Goal: Task Accomplishment & Management: Manage account settings

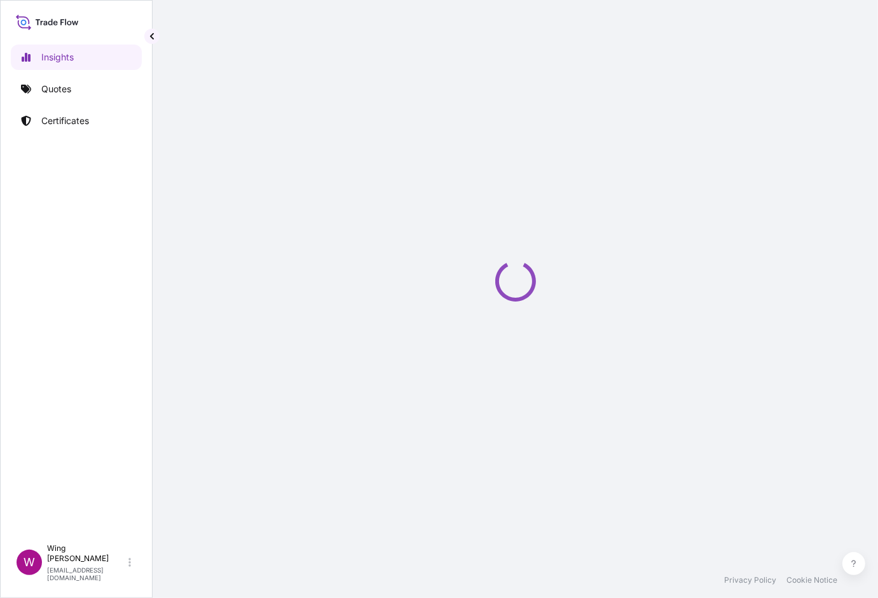
select select "2025"
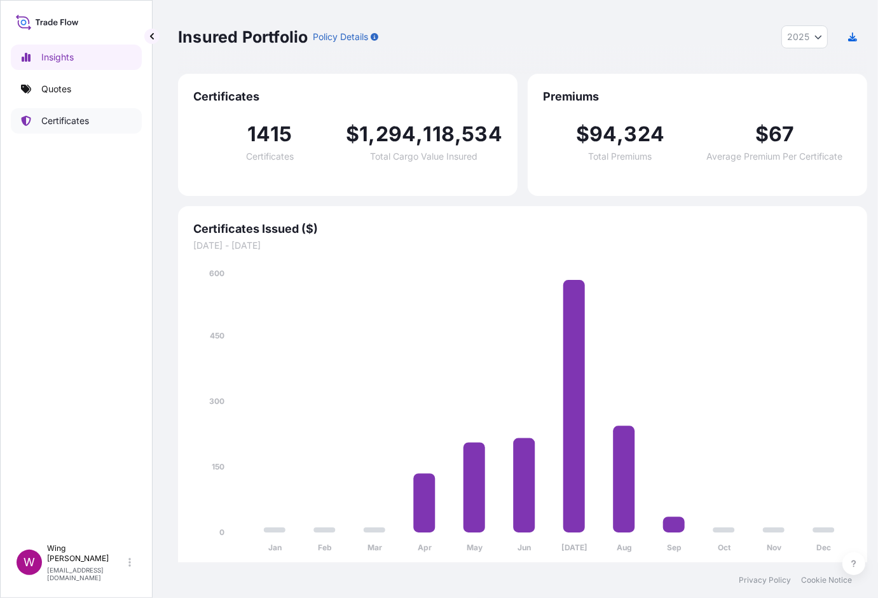
click at [62, 125] on p "Certificates" at bounding box center [65, 120] width 48 height 13
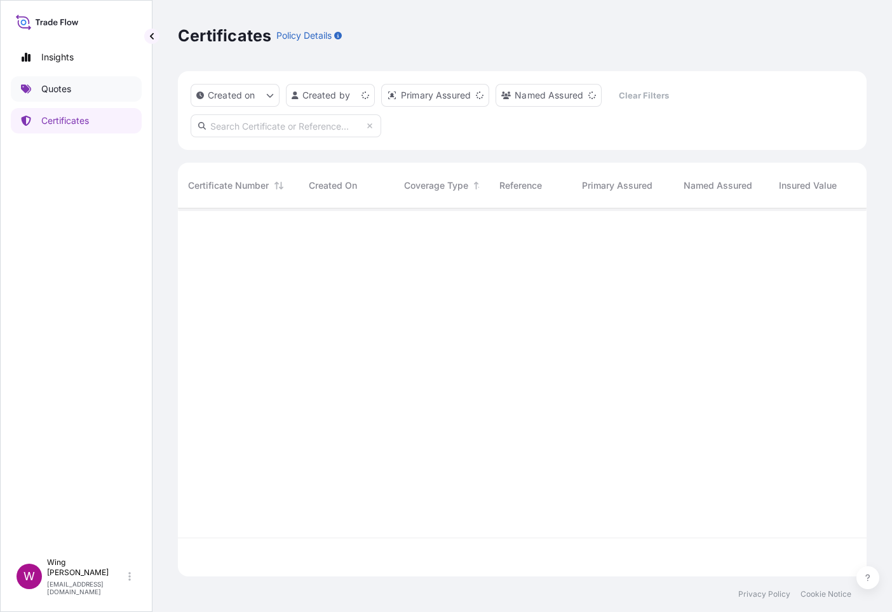
scroll to position [360, 675]
click at [264, 126] on input "text" at bounding box center [286, 125] width 191 height 23
paste input "[PHONE_NUMBER]"
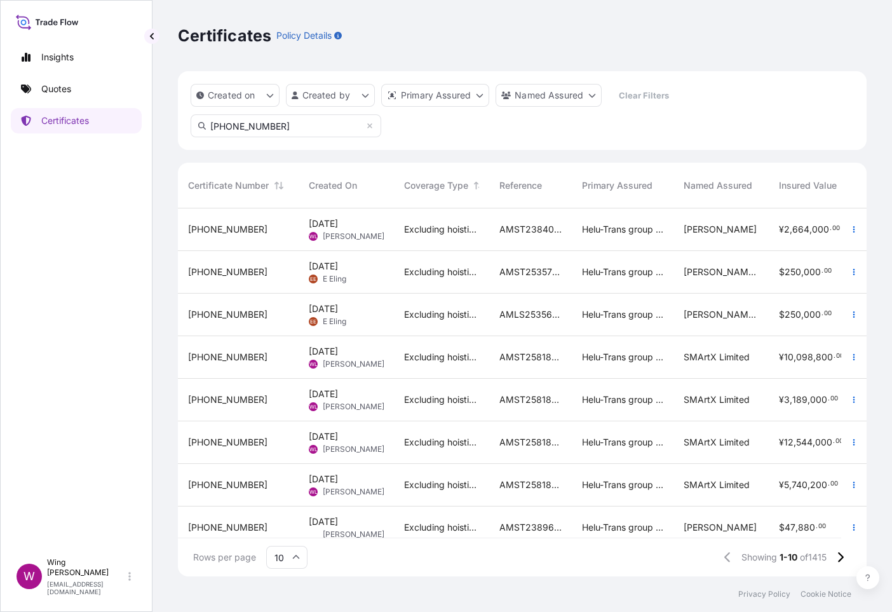
click at [295, 133] on input "[PHONE_NUMBER]" at bounding box center [286, 125] width 191 height 23
drag, startPoint x: 238, startPoint y: 127, endPoint x: 153, endPoint y: 127, distance: 85.2
click at [154, 126] on div "Certificates Policy Details Created on Created by Primary Assured Named Assured…" at bounding box center [523, 288] width 740 height 577
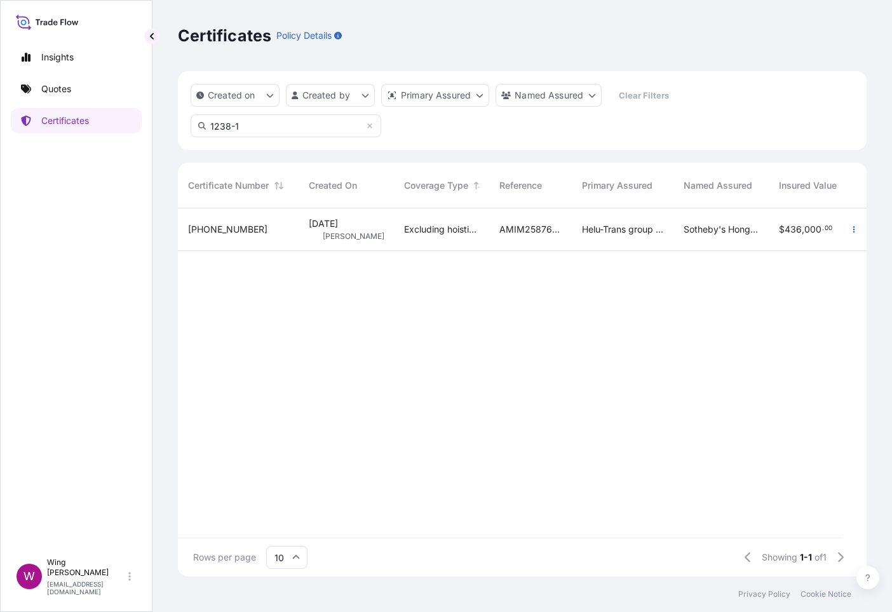
type input "1238-1"
click at [339, 235] on span "[PERSON_NAME]" at bounding box center [354, 236] width 62 height 10
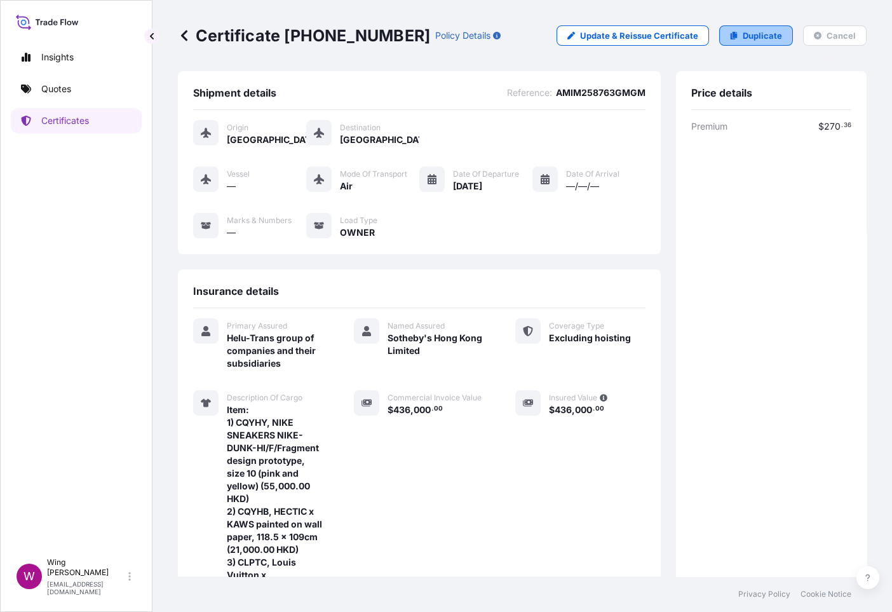
click at [726, 34] on link "Duplicate" at bounding box center [757, 35] width 74 height 20
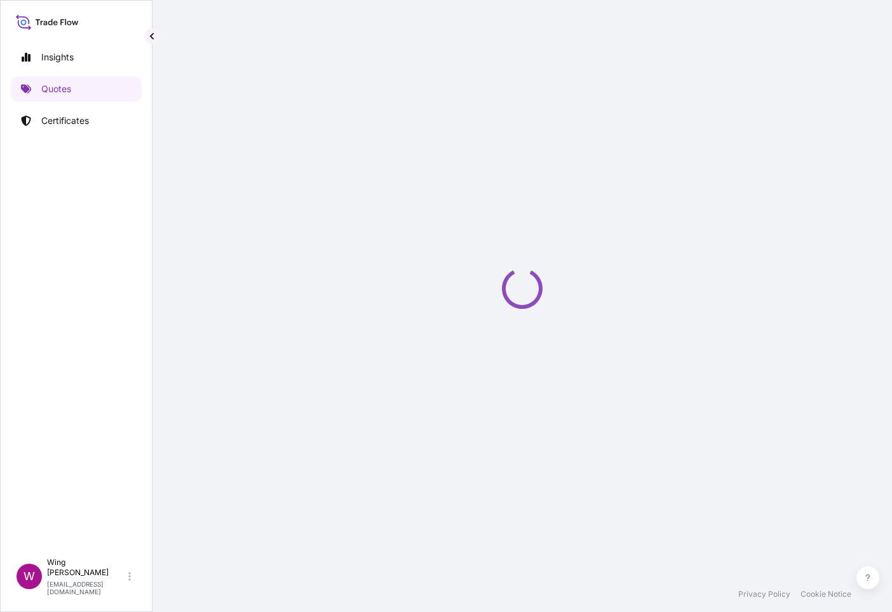
select select "AIR"
select select "Transit"
select select "[GEOGRAPHIC_DATA]"
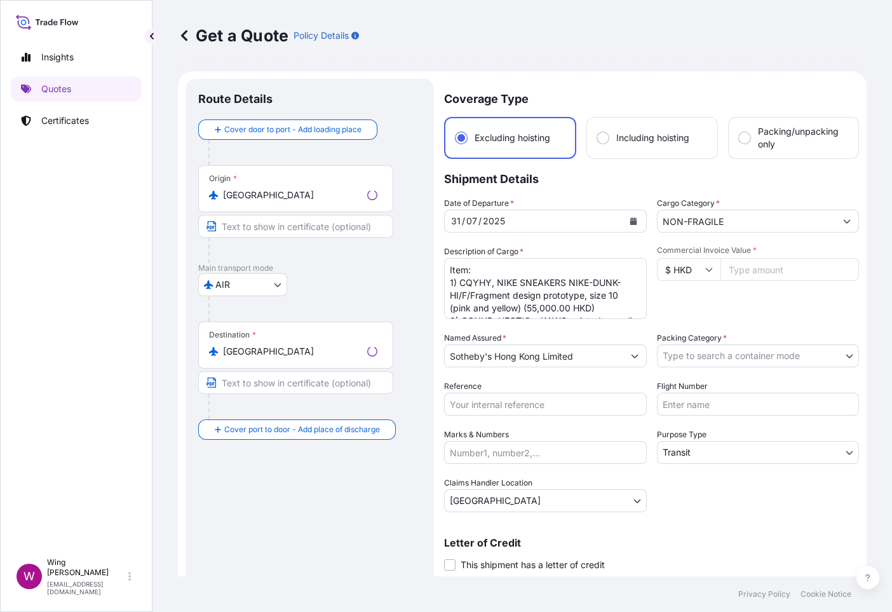
scroll to position [20, 0]
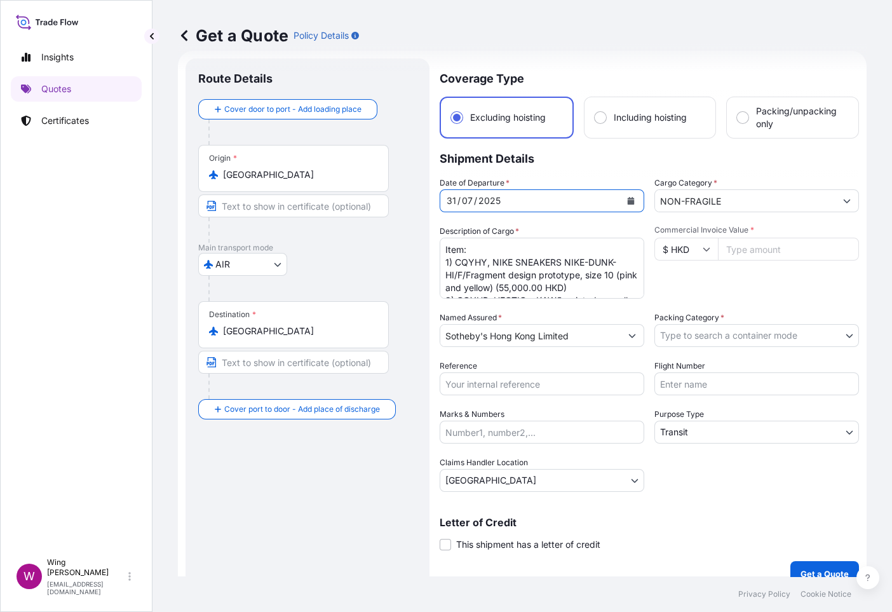
click at [627, 202] on icon "Calendar" at bounding box center [631, 201] width 8 height 8
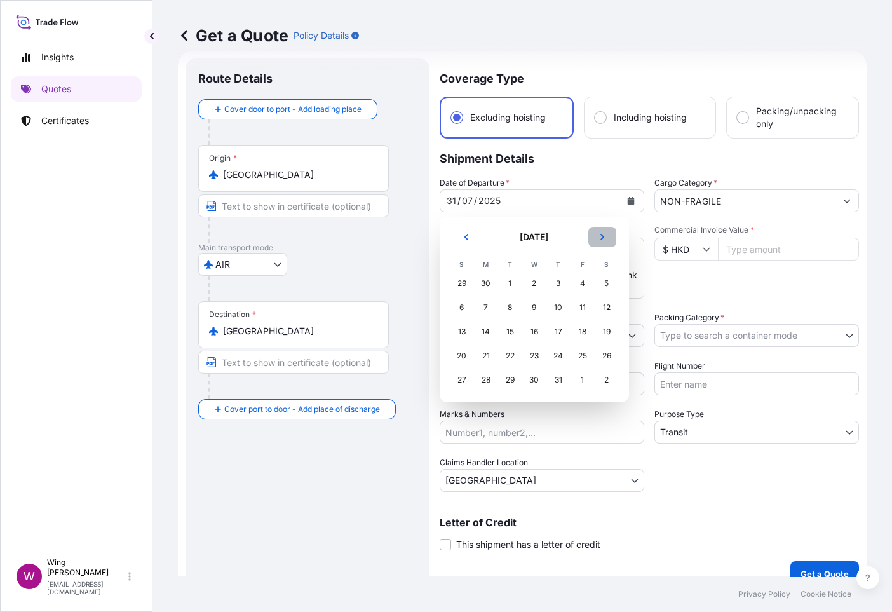
click at [605, 235] on icon "Next" at bounding box center [603, 237] width 8 height 8
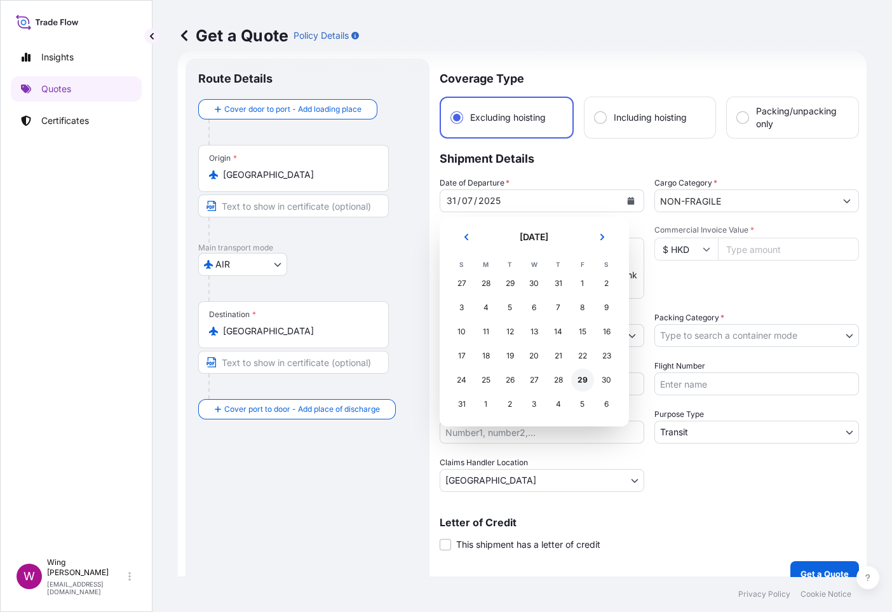
click at [579, 383] on div "29" at bounding box center [582, 380] width 23 height 23
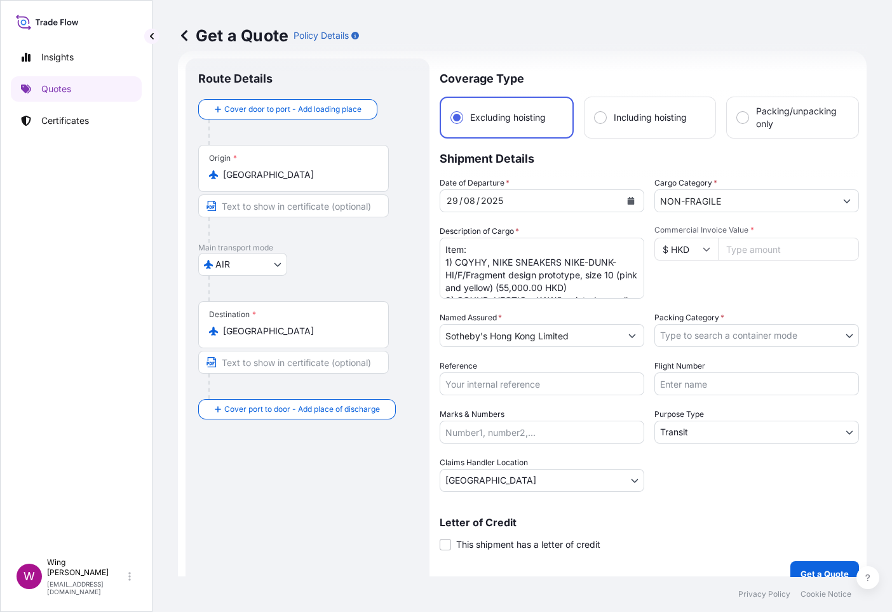
click at [719, 249] on input "Commercial Invoice Value *" at bounding box center [788, 249] width 141 height 23
paste input "436000.00"
type input "436000.00"
click at [554, 387] on input "Reference" at bounding box center [542, 383] width 205 height 23
paste input "AMIM258763GMGM"
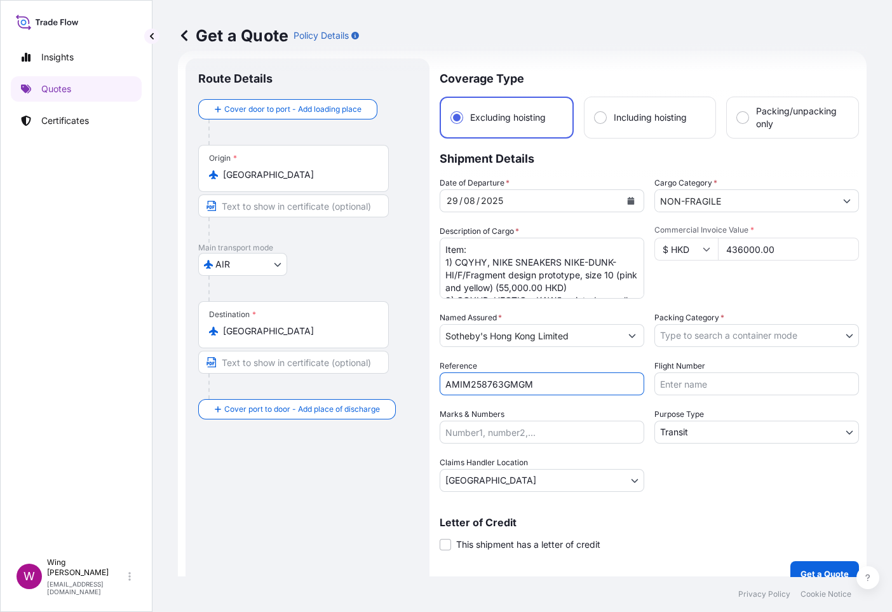
type input "AMIM258763GMGM"
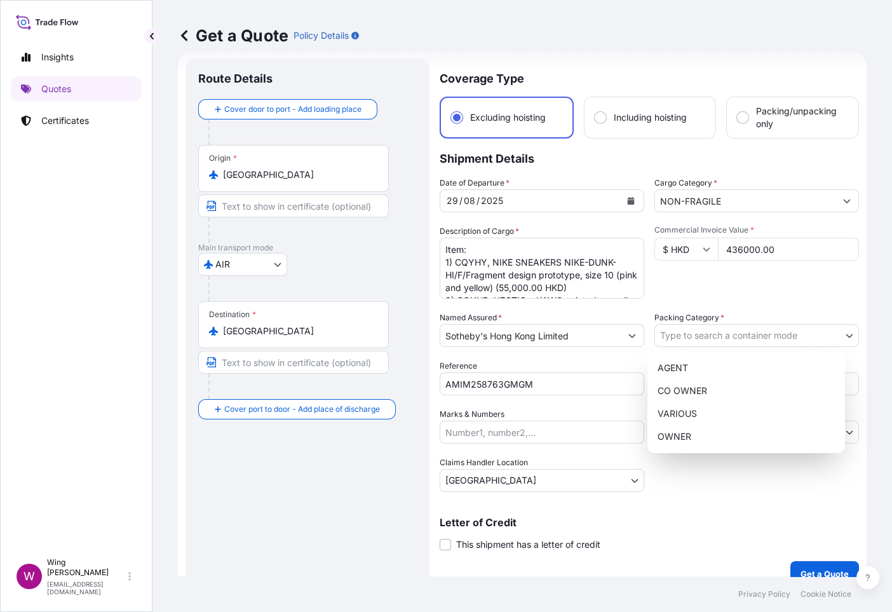
click at [707, 339] on body "Insights Quotes Certificates W Wing Lee [EMAIL_ADDRESS][DOMAIN_NAME] Get a Quot…" at bounding box center [446, 306] width 892 height 612
click at [674, 441] on div "OWNER" at bounding box center [747, 436] width 188 height 23
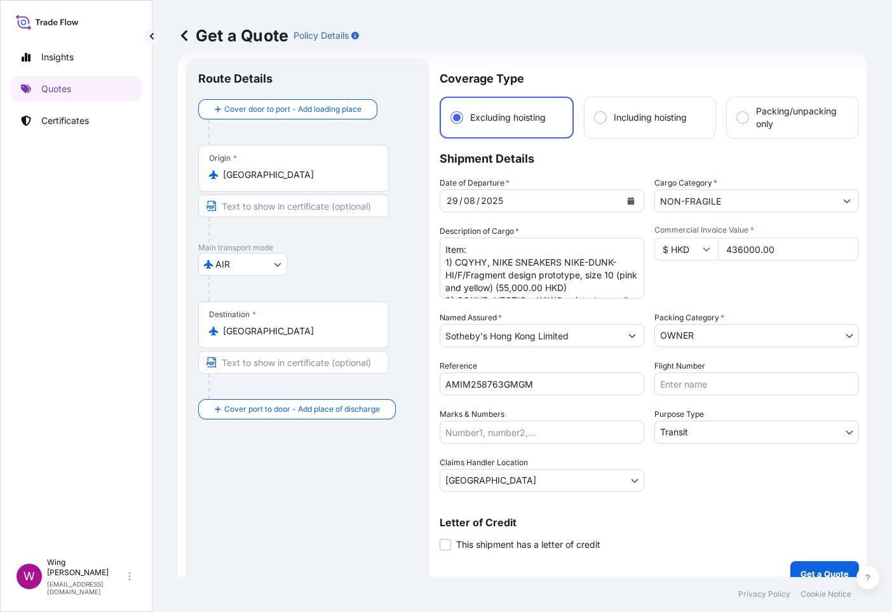
click at [683, 520] on p "Letter of Credit" at bounding box center [650, 522] width 420 height 10
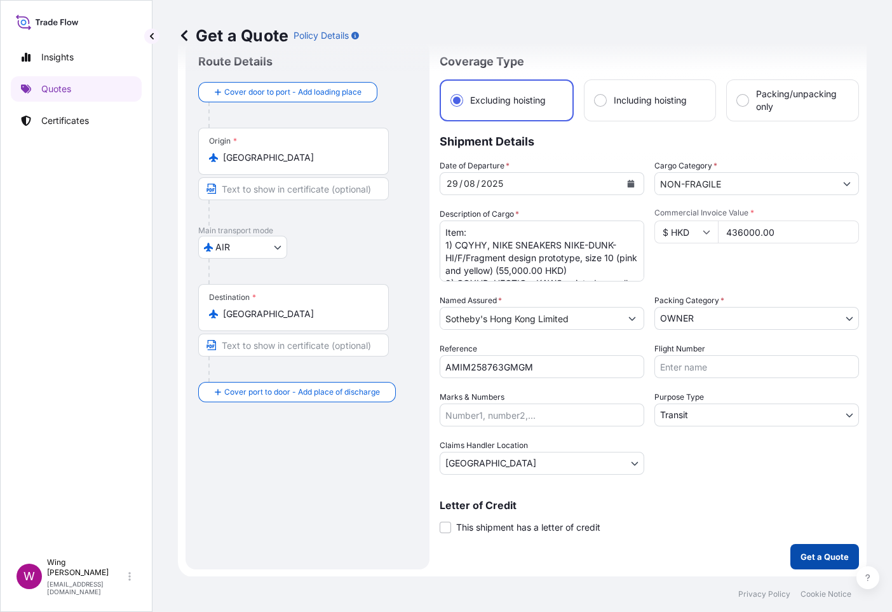
click at [810, 559] on p "Get a Quote" at bounding box center [825, 556] width 48 height 13
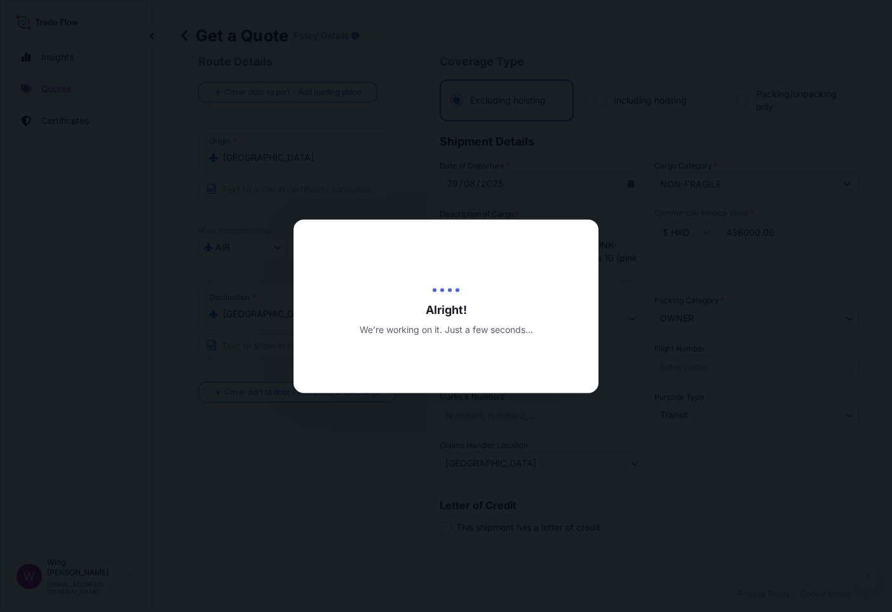
type input "[DATE]"
select select "AIR"
select select "Transit"
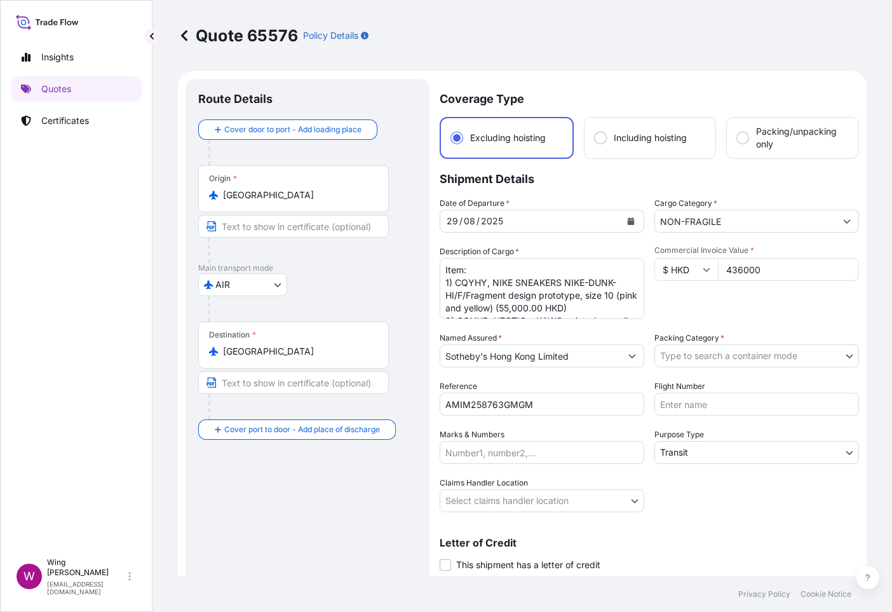
click at [697, 362] on body "Insights Quotes Certificates W Wing Lee [EMAIL_ADDRESS][DOMAIN_NAME] Quote 6557…" at bounding box center [446, 306] width 892 height 612
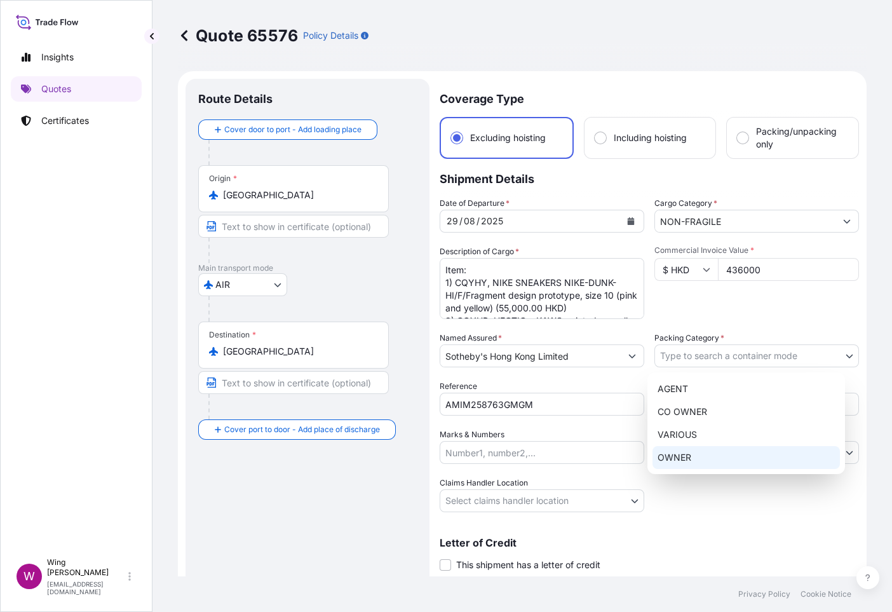
click at [685, 448] on div "OWNER" at bounding box center [747, 457] width 188 height 23
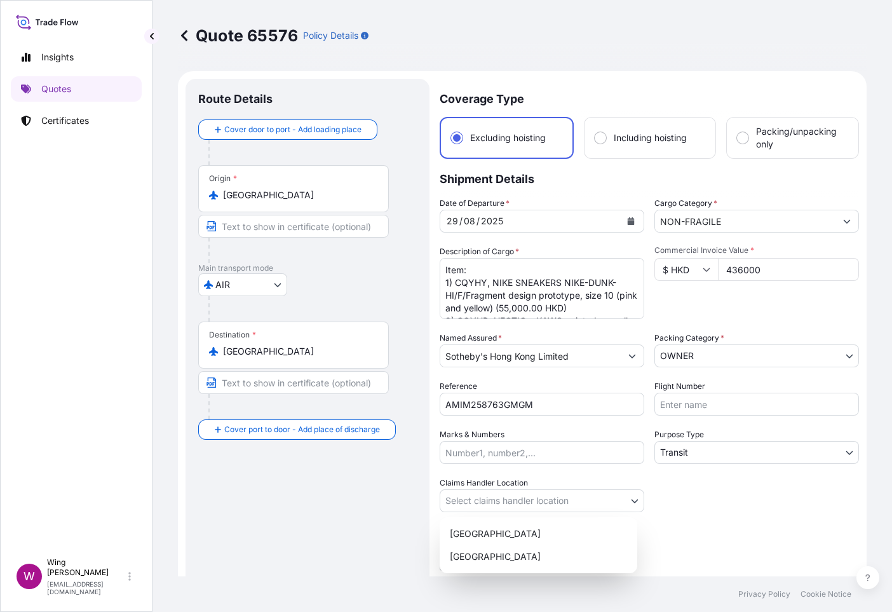
click at [470, 498] on body "Insights Quotes Certificates W Wing Lee [EMAIL_ADDRESS][DOMAIN_NAME] Quote 6557…" at bounding box center [446, 306] width 892 height 612
click at [482, 531] on div "[GEOGRAPHIC_DATA]" at bounding box center [539, 534] width 188 height 23
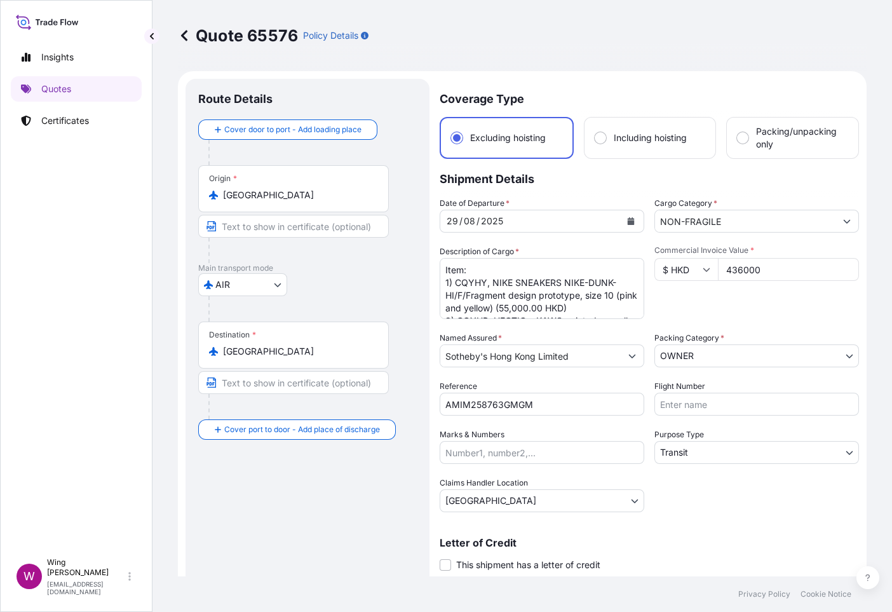
drag, startPoint x: 344, startPoint y: 526, endPoint x: 354, endPoint y: 517, distance: 13.5
click at [344, 525] on div "Route Details Cover door to port - Add loading place Place of loading Road / [G…" at bounding box center [307, 343] width 219 height 503
click at [368, 536] on div "Route Details Cover door to port - Add loading place Place of loading Road / [G…" at bounding box center [307, 343] width 219 height 503
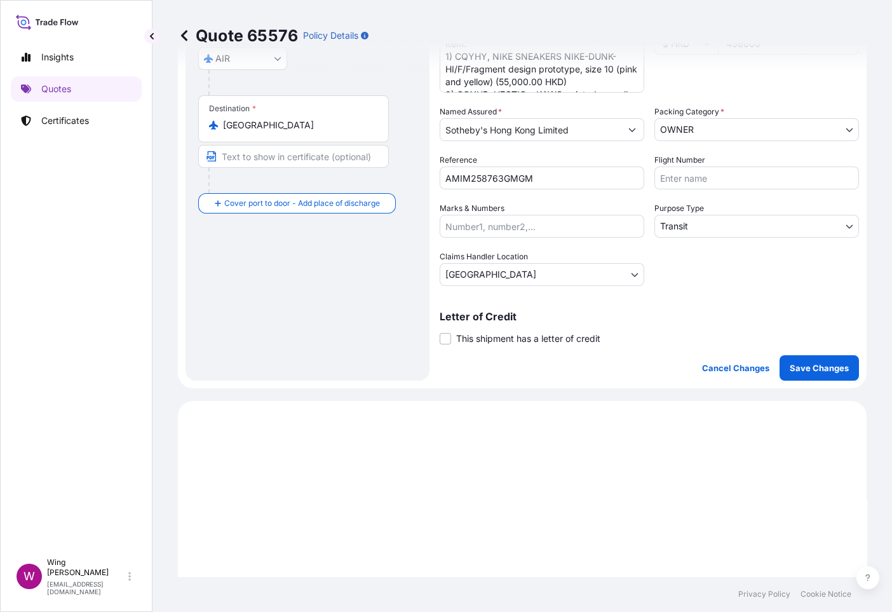
scroll to position [285, 0]
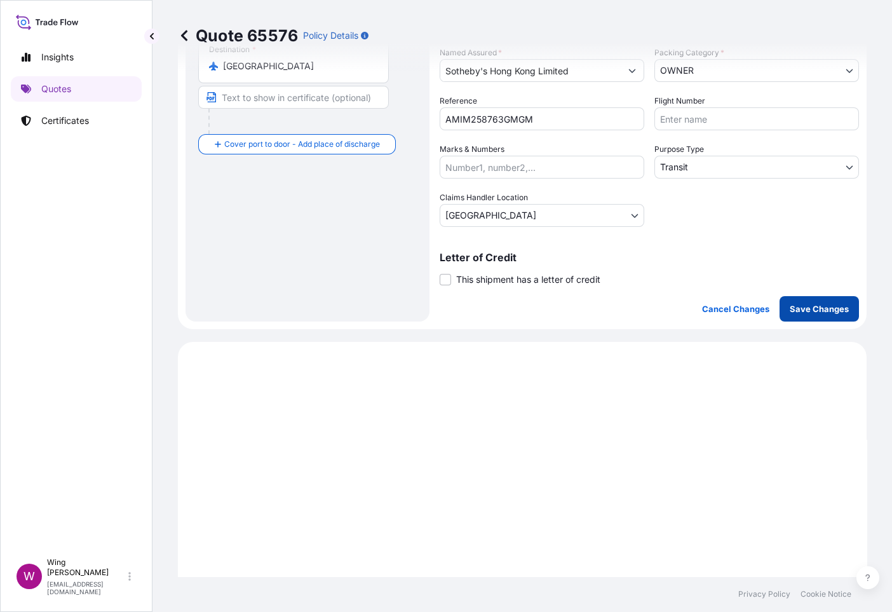
click at [812, 310] on p "Save Changes" at bounding box center [819, 309] width 59 height 13
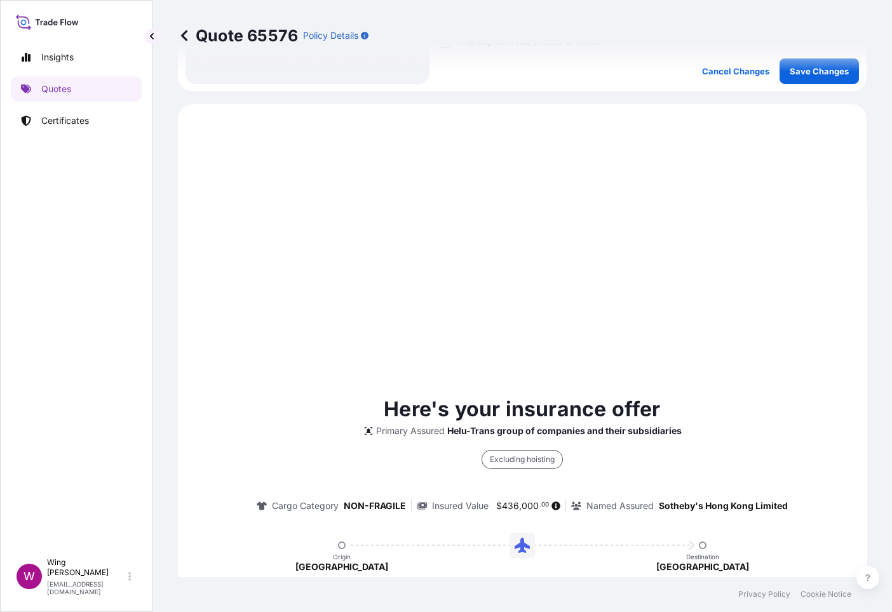
scroll to position [564, 0]
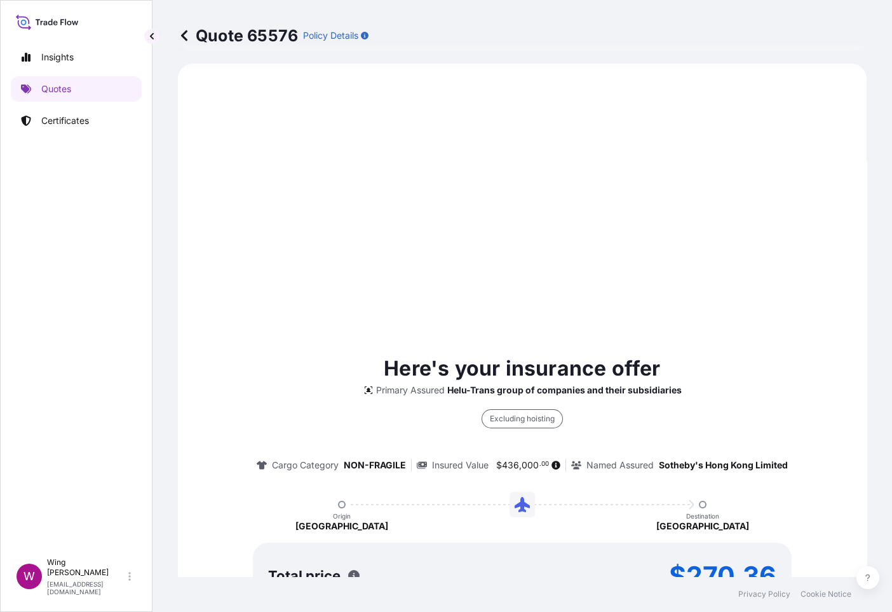
select select "AIR"
select select "Transit"
select select "[GEOGRAPHIC_DATA]"
click at [364, 278] on div "Here's your insurance offer Primary Assured Helu-Trans group of companies and t…" at bounding box center [522, 506] width 653 height 850
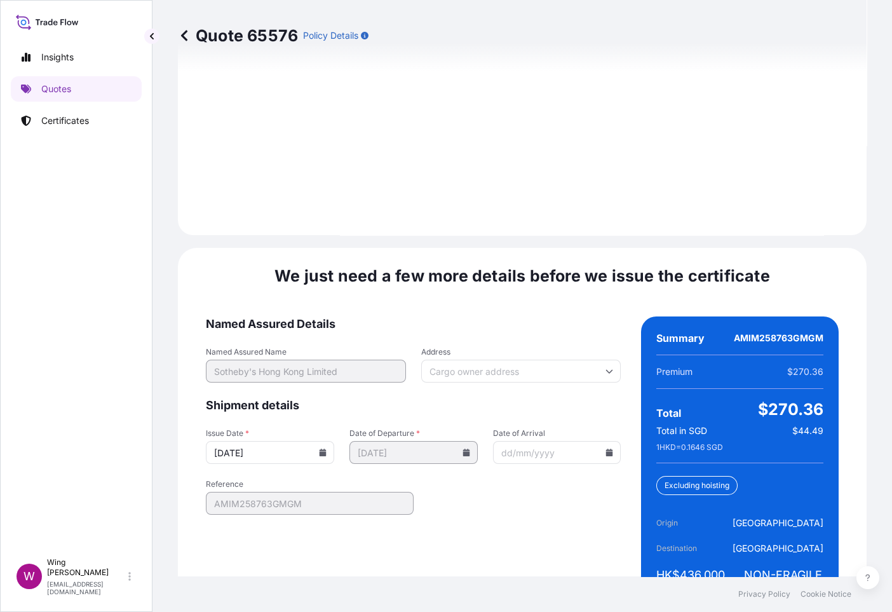
scroll to position [1719, 0]
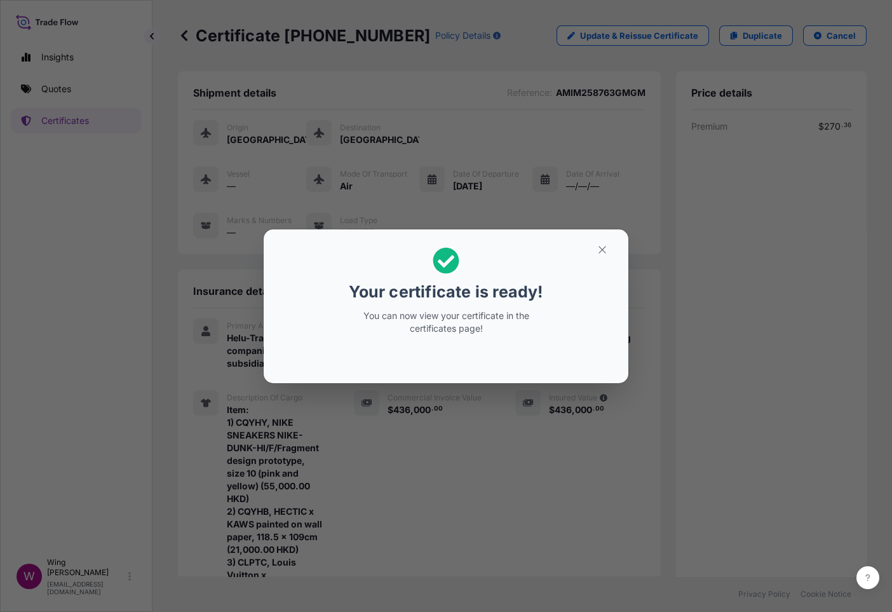
click at [608, 230] on section "Your certificate is ready! You can now view your certificate in the certificate…" at bounding box center [446, 306] width 365 height 154
click at [598, 251] on icon "button" at bounding box center [602, 249] width 11 height 11
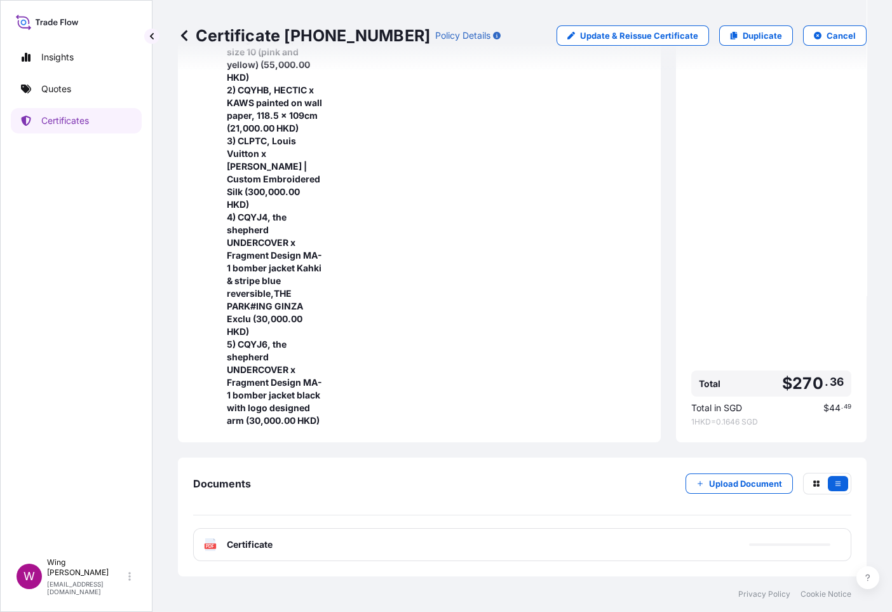
scroll to position [448, 0]
click at [205, 544] on rect at bounding box center [210, 545] width 11 height 5
click at [580, 38] on p "Update & Reissue Certificate" at bounding box center [639, 35] width 118 height 13
select select "AIR"
select select "31504"
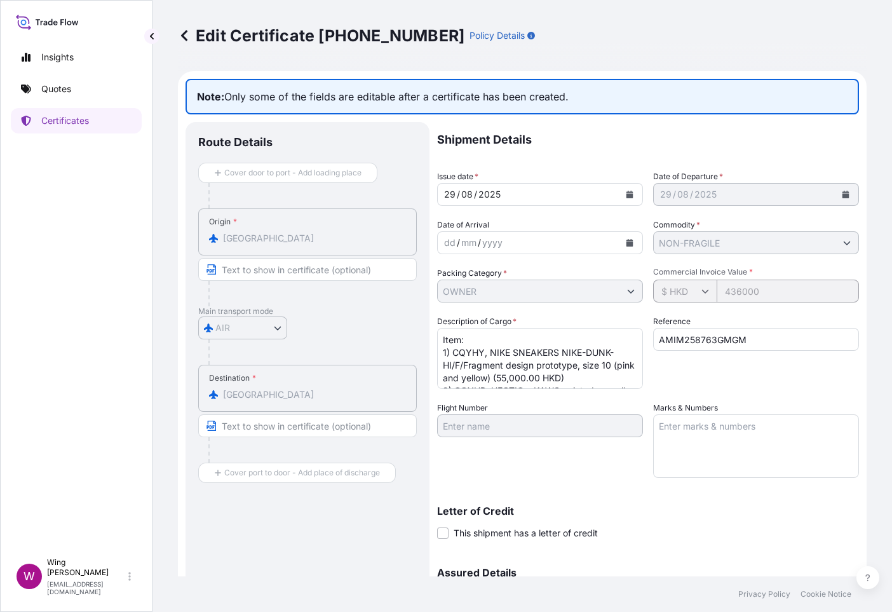
click at [544, 139] on p "Shipment Details" at bounding box center [648, 140] width 422 height 36
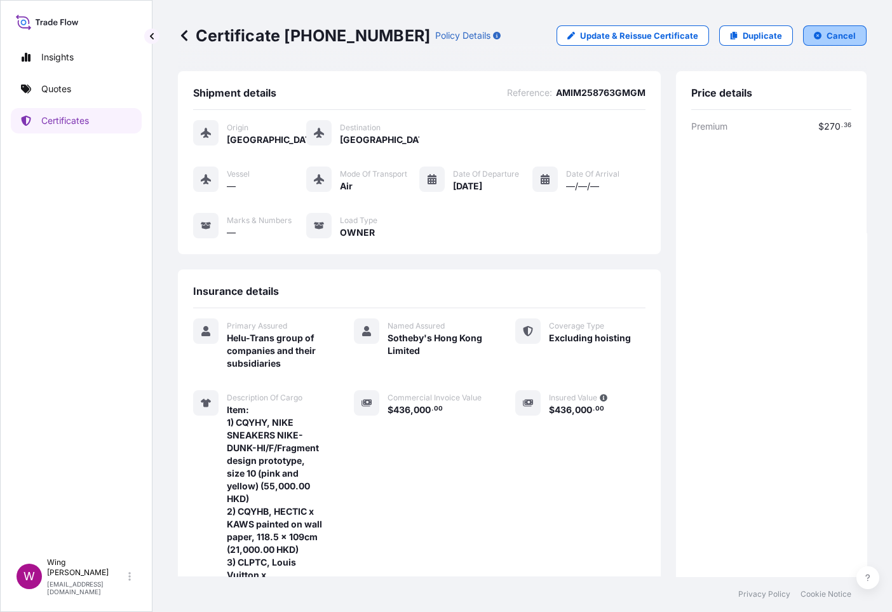
click at [827, 36] on p "Cancel" at bounding box center [841, 35] width 29 height 13
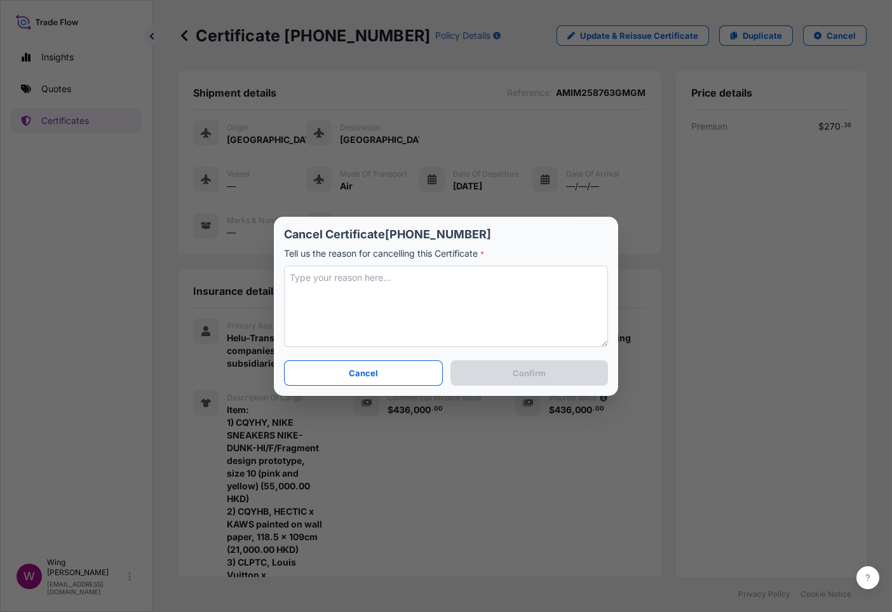
drag, startPoint x: 424, startPoint y: 307, endPoint x: 417, endPoint y: 306, distance: 7.0
click at [423, 307] on textarea at bounding box center [446, 306] width 324 height 81
type textarea "Cancel"
click at [474, 370] on button "Confirm" at bounding box center [530, 372] width 158 height 25
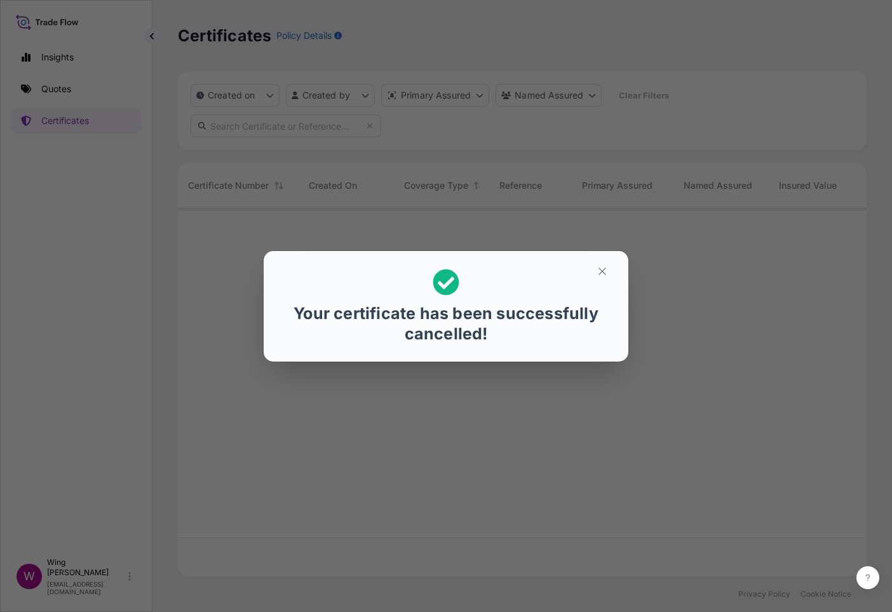
scroll to position [360, 675]
click at [589, 270] on button "button" at bounding box center [603, 271] width 32 height 20
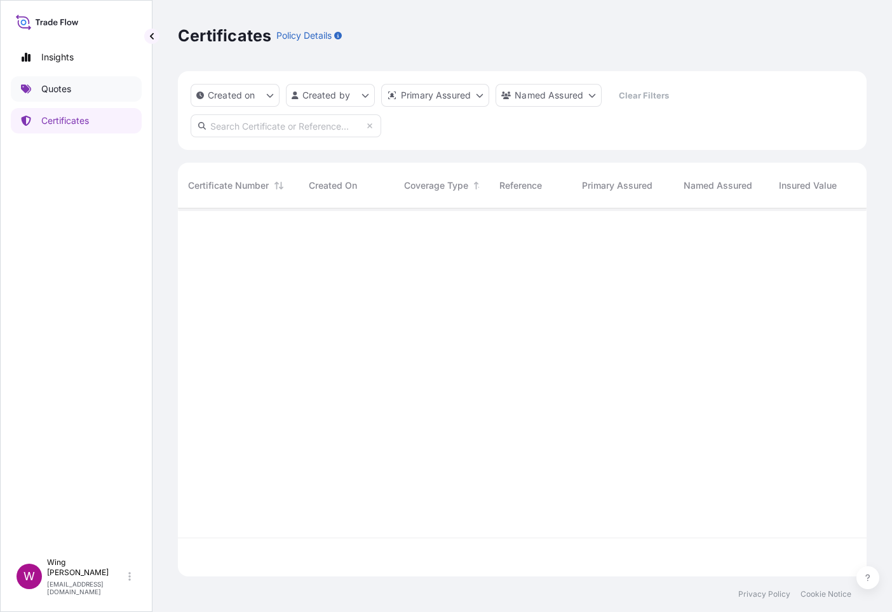
click at [58, 87] on p "Quotes" at bounding box center [56, 89] width 30 height 13
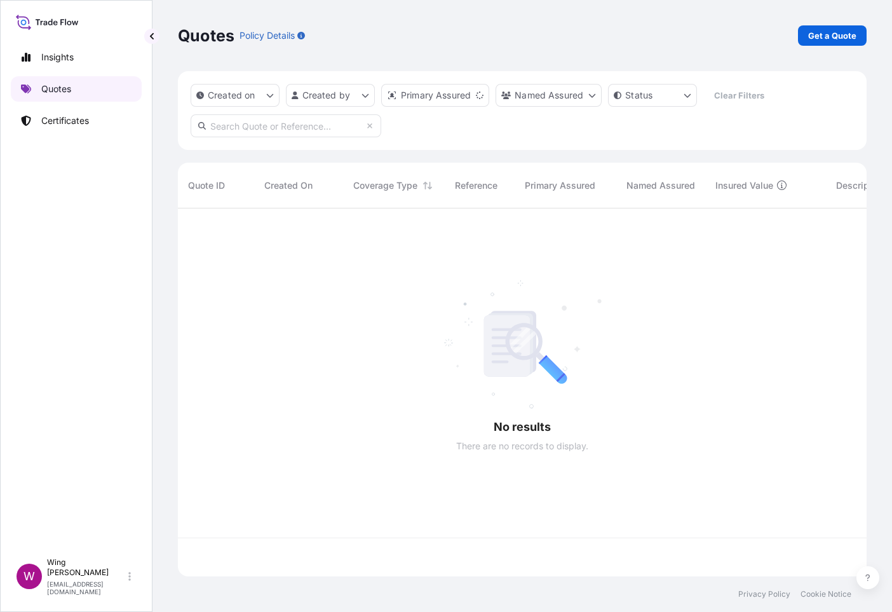
scroll to position [360, 675]
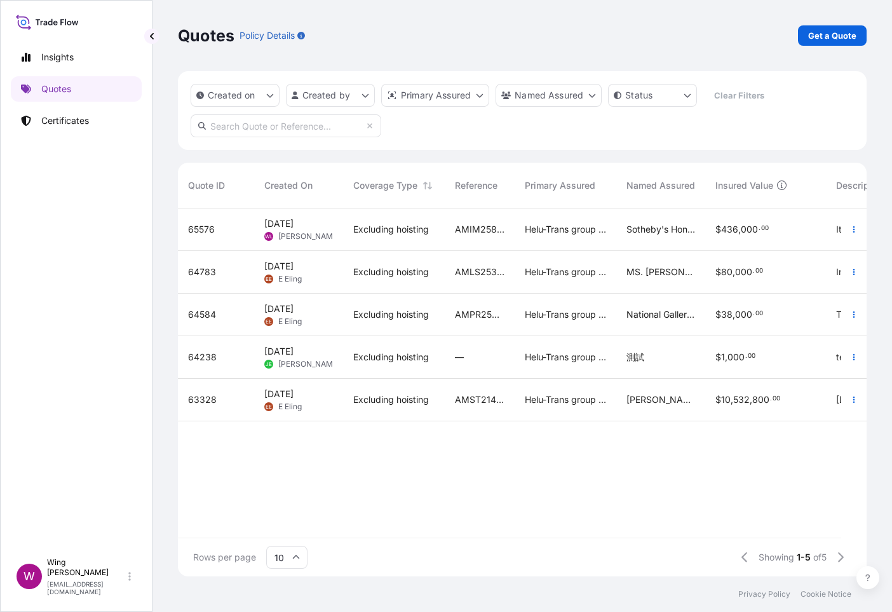
click at [304, 234] on span "[PERSON_NAME]" at bounding box center [309, 236] width 62 height 10
select select "AIR"
select select "Transit"
select select "[GEOGRAPHIC_DATA]"
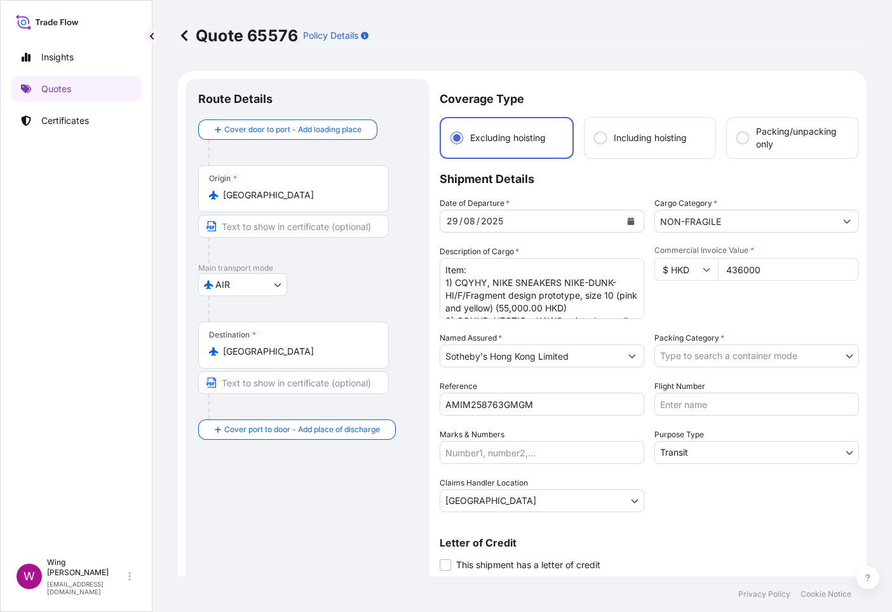
click at [708, 360] on body "Insights Quotes Certificates W Wing Lee [EMAIL_ADDRESS][DOMAIN_NAME] Quote 6557…" at bounding box center [446, 306] width 892 height 612
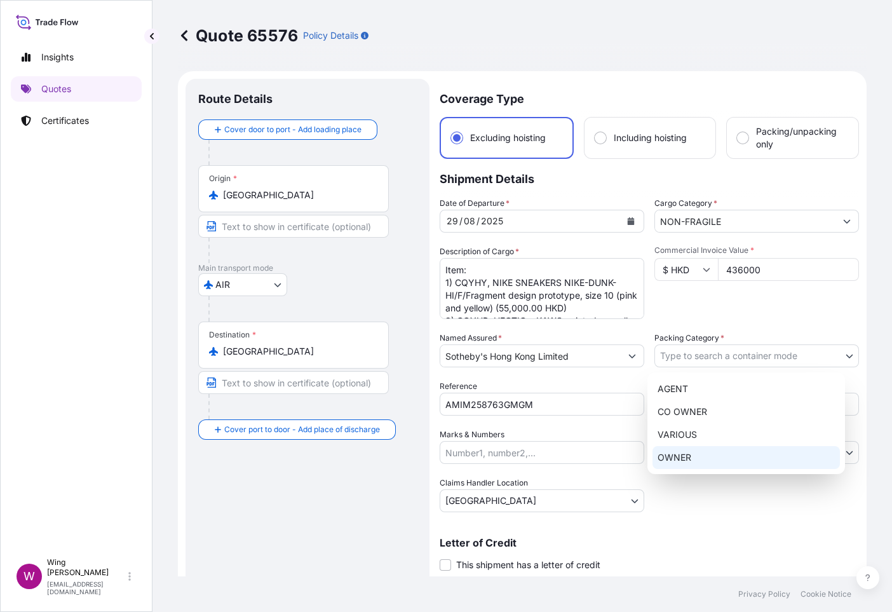
click at [693, 454] on div "OWNER" at bounding box center [747, 457] width 188 height 23
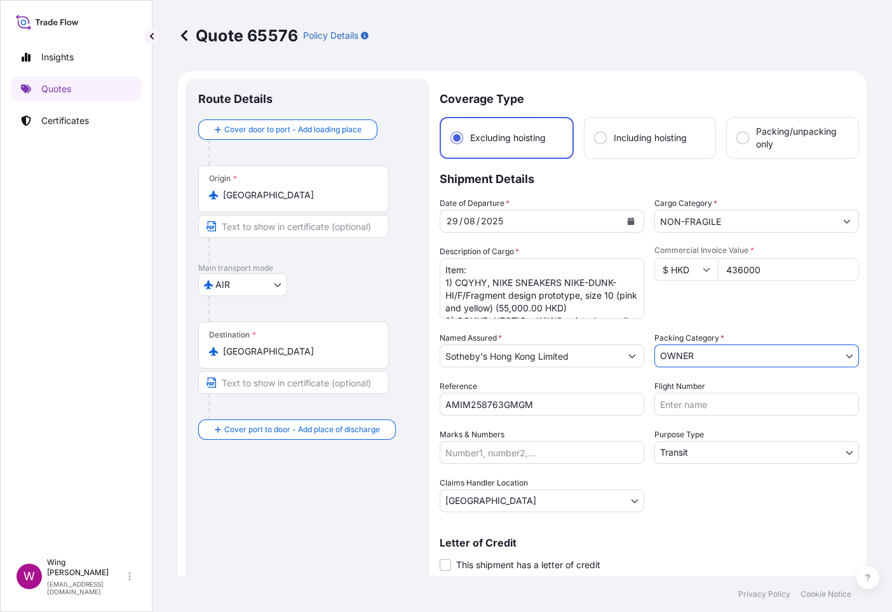
click at [727, 453] on body "Insights Quotes Certificates W Wing Lee [EMAIL_ADDRESS][DOMAIN_NAME] Quote 6557…" at bounding box center [446, 306] width 892 height 612
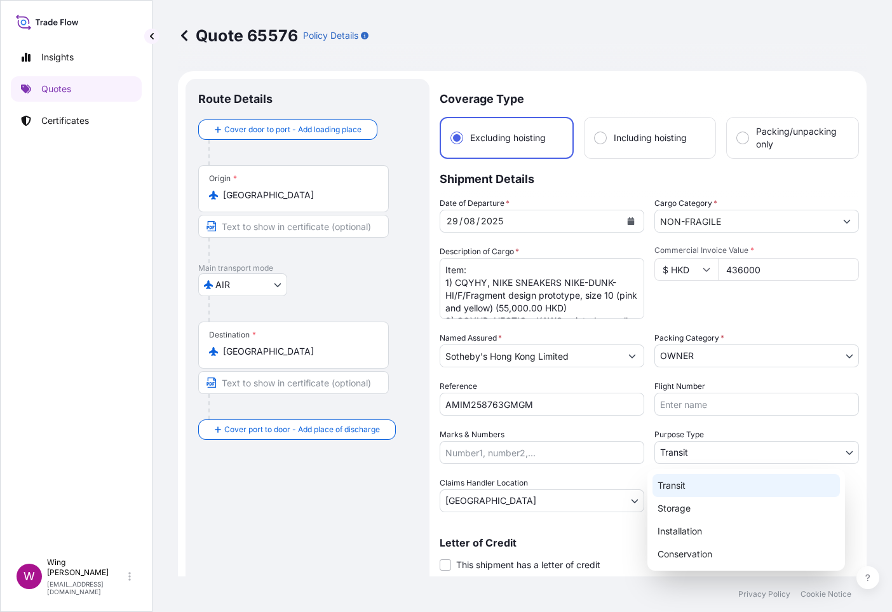
click at [705, 486] on div "Transit" at bounding box center [747, 485] width 188 height 23
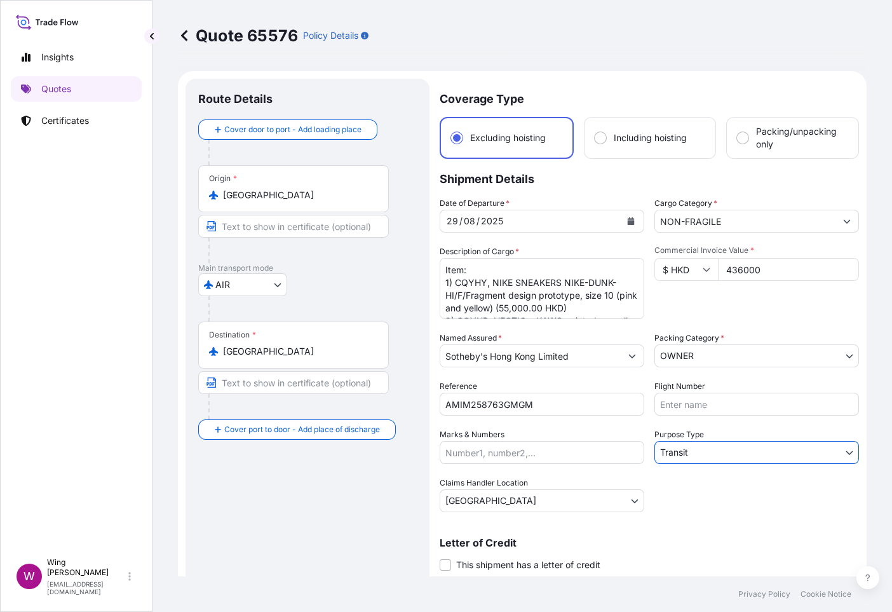
click at [475, 502] on body "Insights Quotes Certificates W Wing Lee [EMAIL_ADDRESS][DOMAIN_NAME] Quote 6557…" at bounding box center [446, 306] width 892 height 612
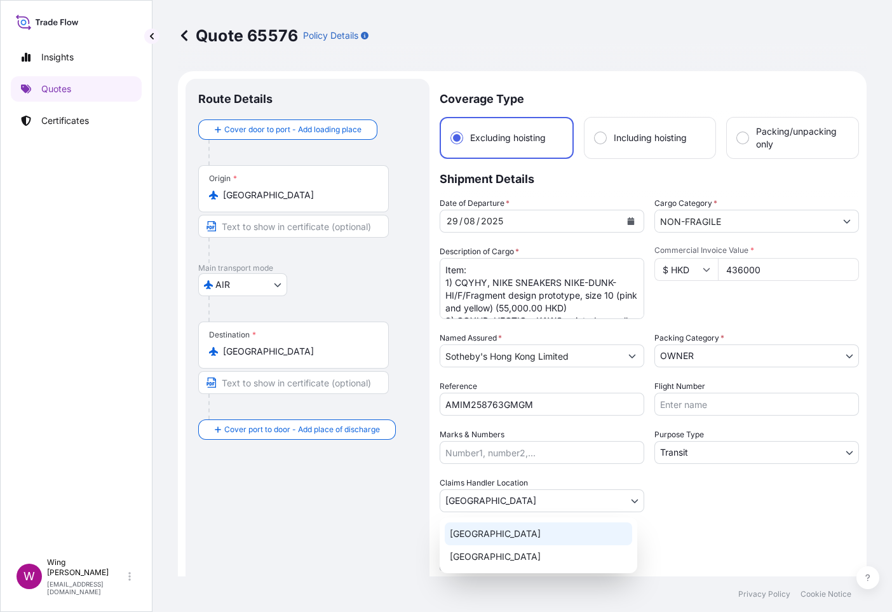
click at [479, 526] on div "[GEOGRAPHIC_DATA]" at bounding box center [539, 534] width 188 height 23
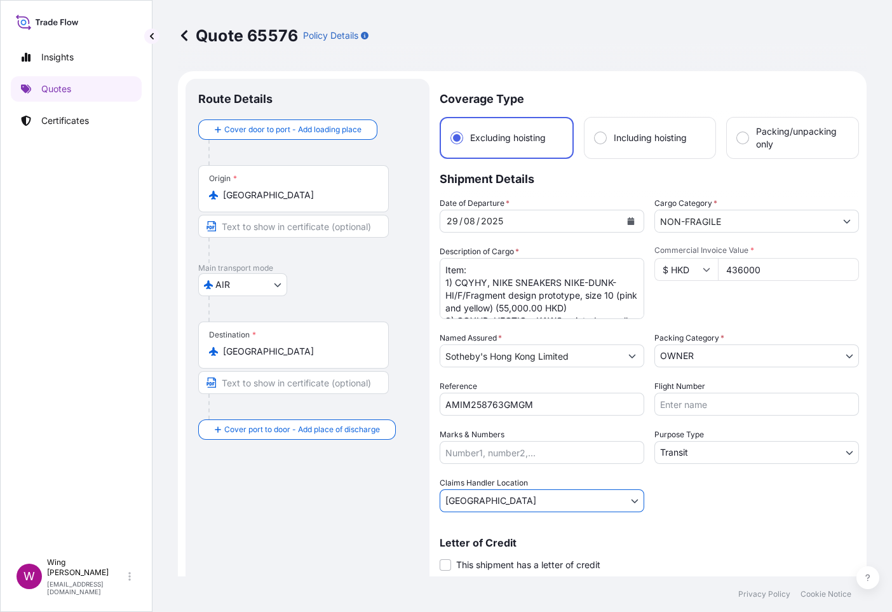
click at [338, 528] on div "Route Details Cover door to port - Add loading place Place of loading Road / [G…" at bounding box center [307, 343] width 219 height 503
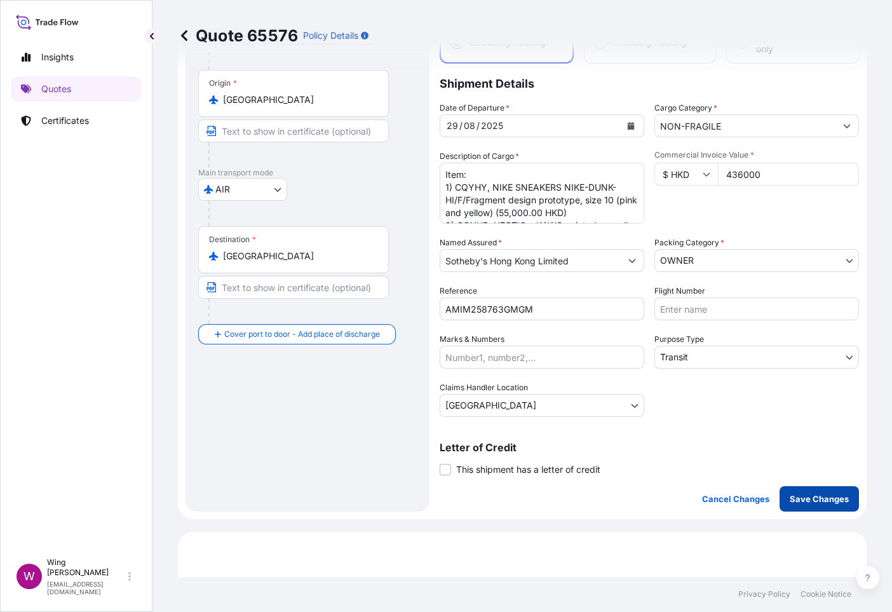
click at [809, 507] on button "Save Changes" at bounding box center [819, 498] width 79 height 25
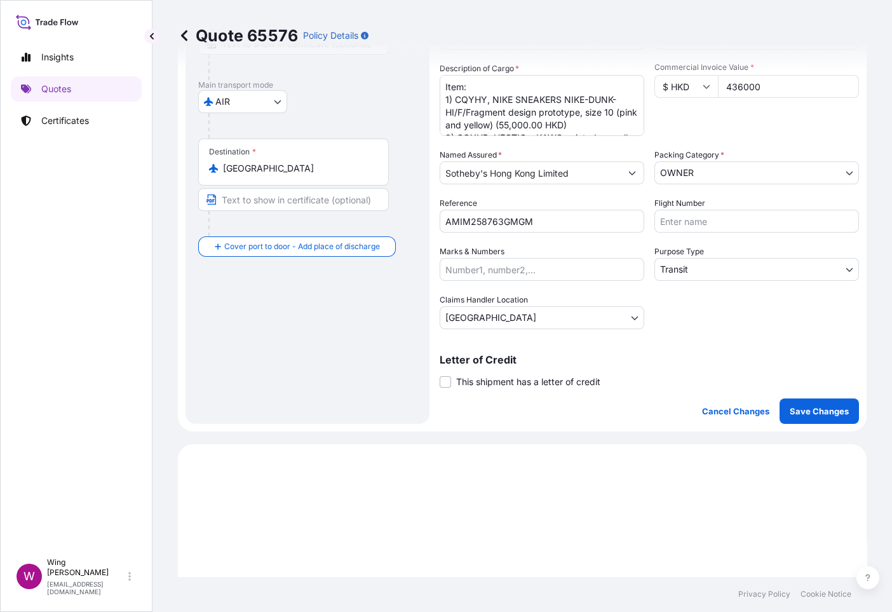
select select "AIR"
select select "Transit"
select select "[GEOGRAPHIC_DATA]"
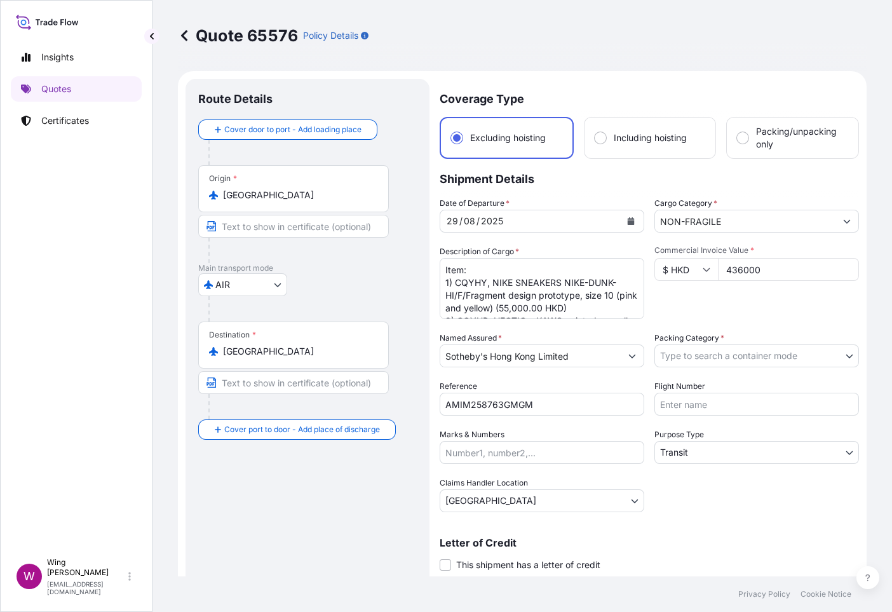
click at [708, 353] on body "Insights Quotes Certificates W Wing Lee [EMAIL_ADDRESS][DOMAIN_NAME] Quote 6557…" at bounding box center [446, 306] width 892 height 612
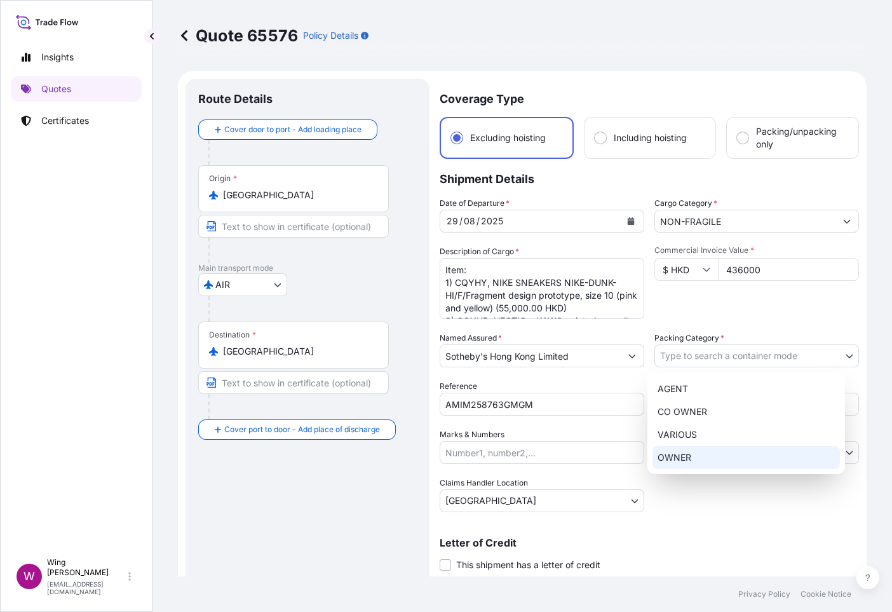
click at [683, 463] on div "OWNER" at bounding box center [747, 457] width 188 height 23
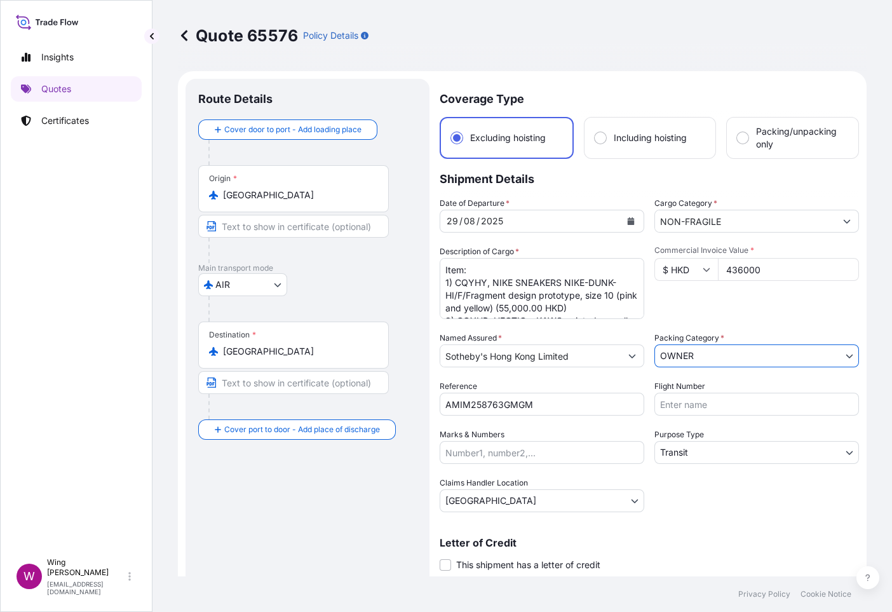
click at [693, 449] on body "Insights Quotes Certificates W Wing Lee [EMAIL_ADDRESS][DOMAIN_NAME] Quote 6557…" at bounding box center [446, 306] width 892 height 612
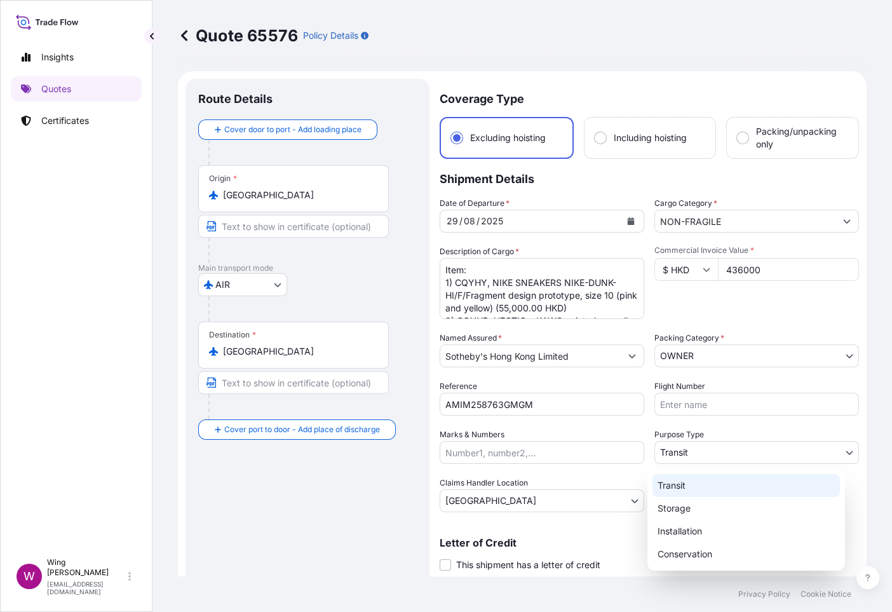
click at [683, 479] on div "Transit" at bounding box center [747, 485] width 188 height 23
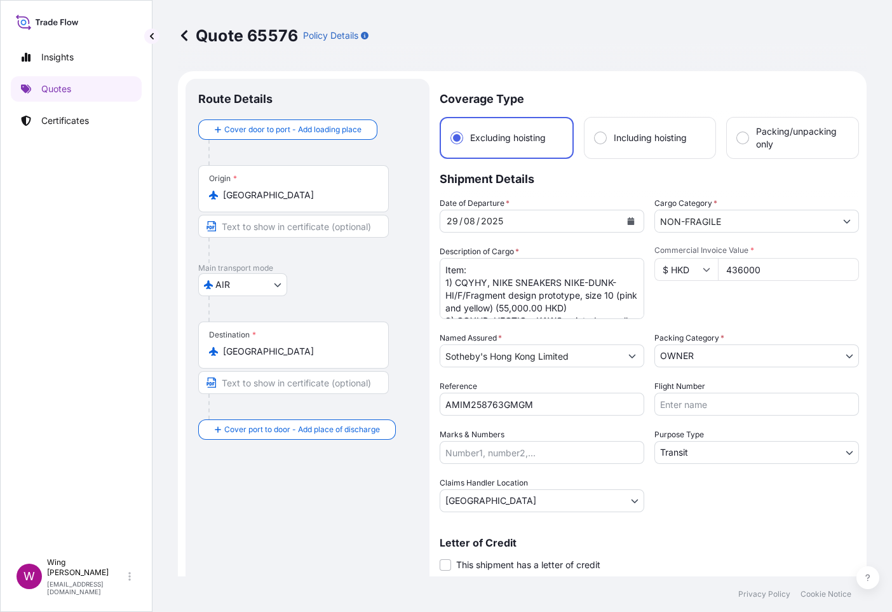
click at [401, 484] on div "Route Details Cover door to port - Add loading place Place of loading Road / [G…" at bounding box center [307, 343] width 219 height 503
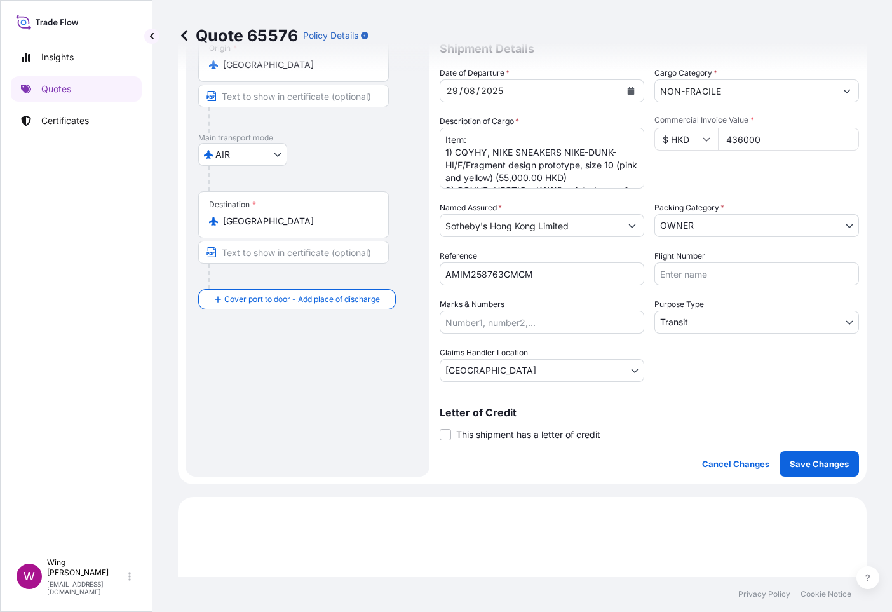
scroll to position [191, 0]
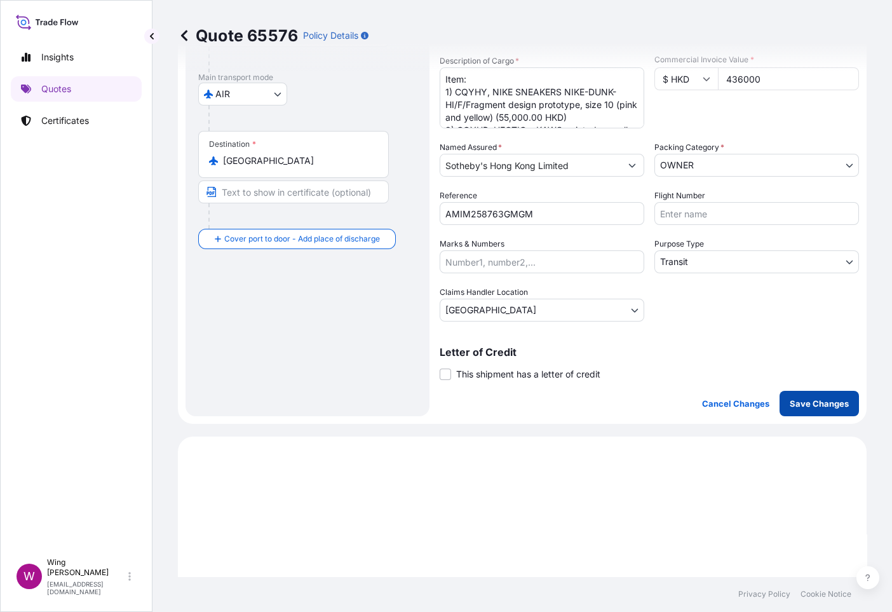
click at [813, 406] on p "Save Changes" at bounding box center [819, 403] width 59 height 13
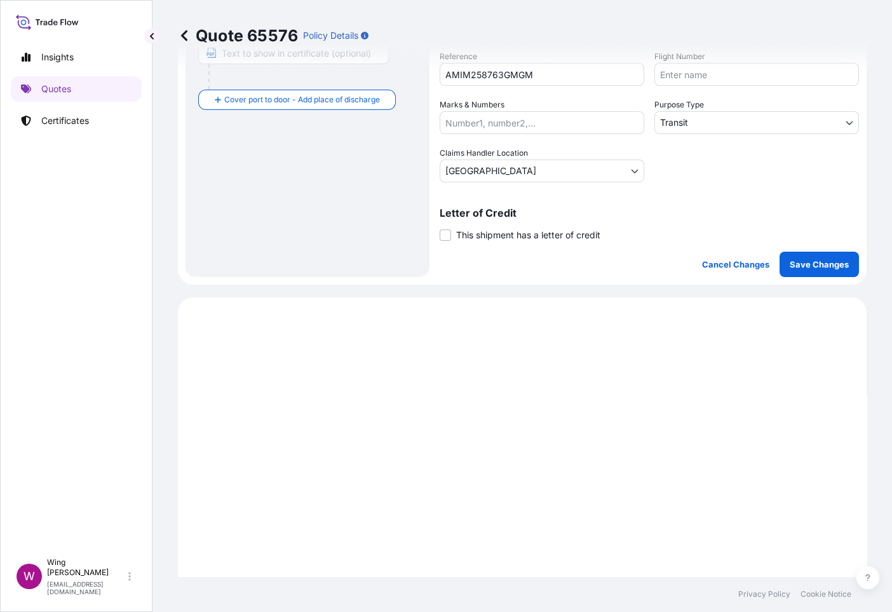
scroll to position [183, 0]
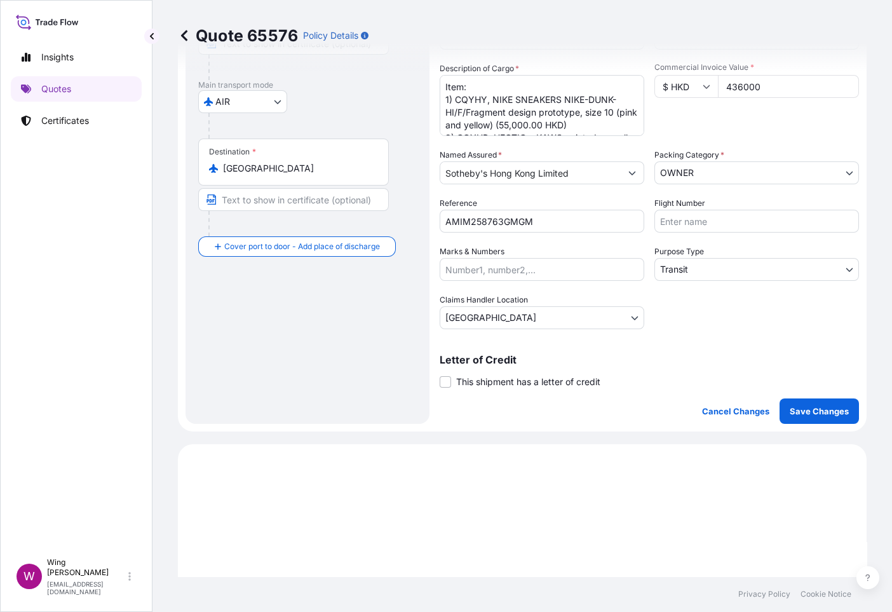
select select "AIR"
select select "Transit"
select select "[GEOGRAPHIC_DATA]"
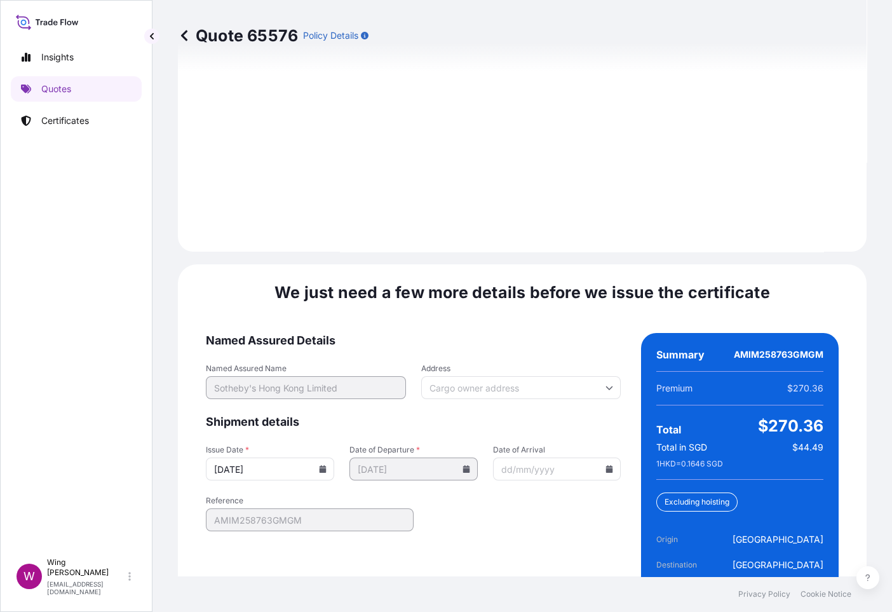
scroll to position [1719, 0]
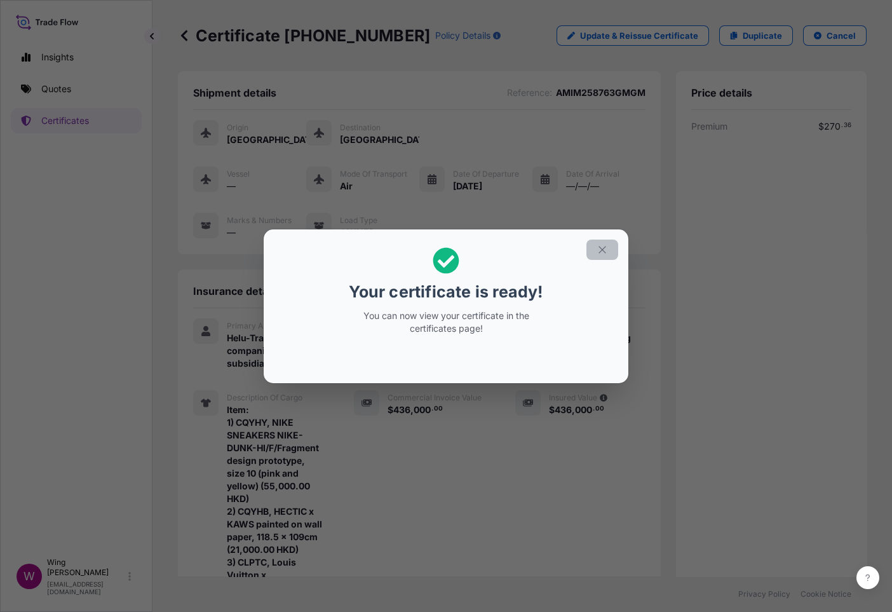
click at [611, 249] on button "button" at bounding box center [603, 250] width 32 height 20
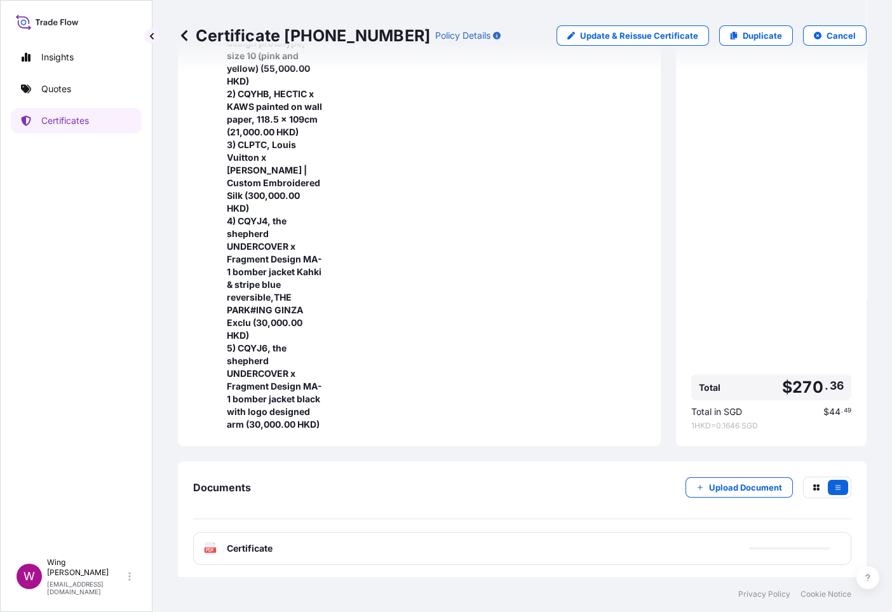
scroll to position [448, 0]
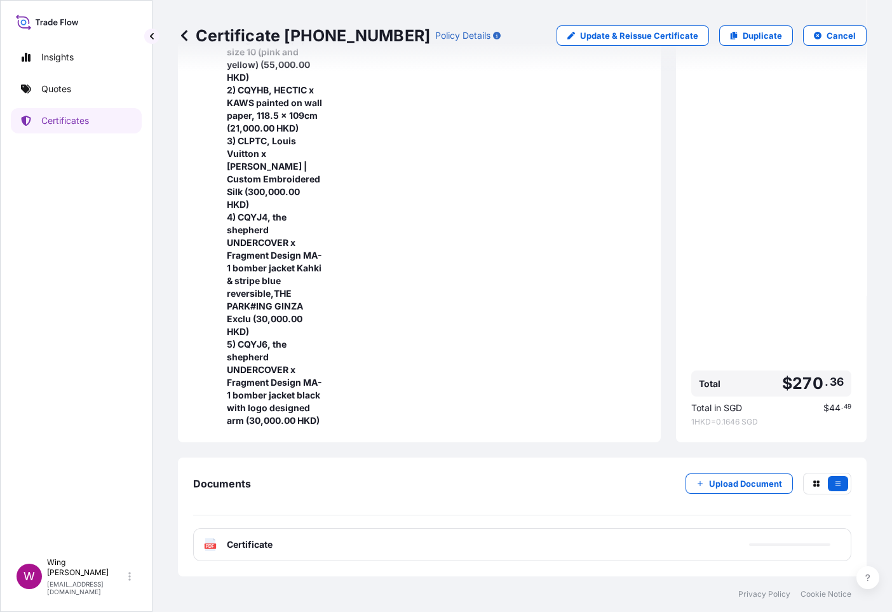
click at [214, 544] on text "PDF" at bounding box center [211, 546] width 8 height 4
click at [210, 542] on icon at bounding box center [210, 544] width 11 height 13
